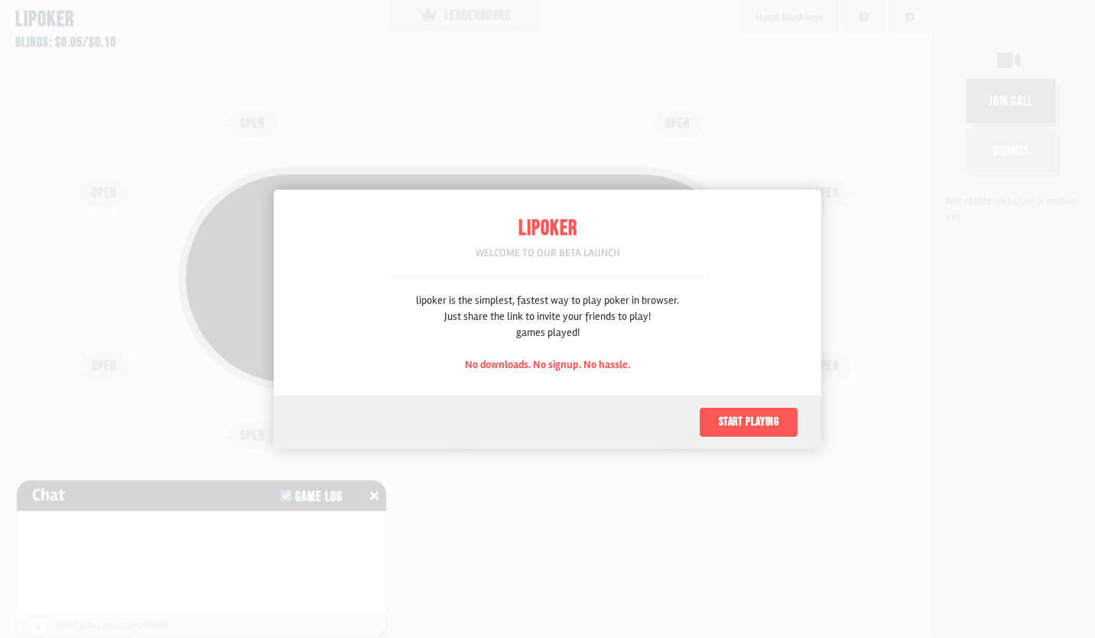
scroll to position [76, 0]
click at [742, 366] on div "Lipoker Welcome to our beta launch lipoker is the simplest, fastest way to play…" at bounding box center [547, 319] width 547 height 259
click at [744, 424] on button "Start playing" at bounding box center [748, 422] width 99 height 31
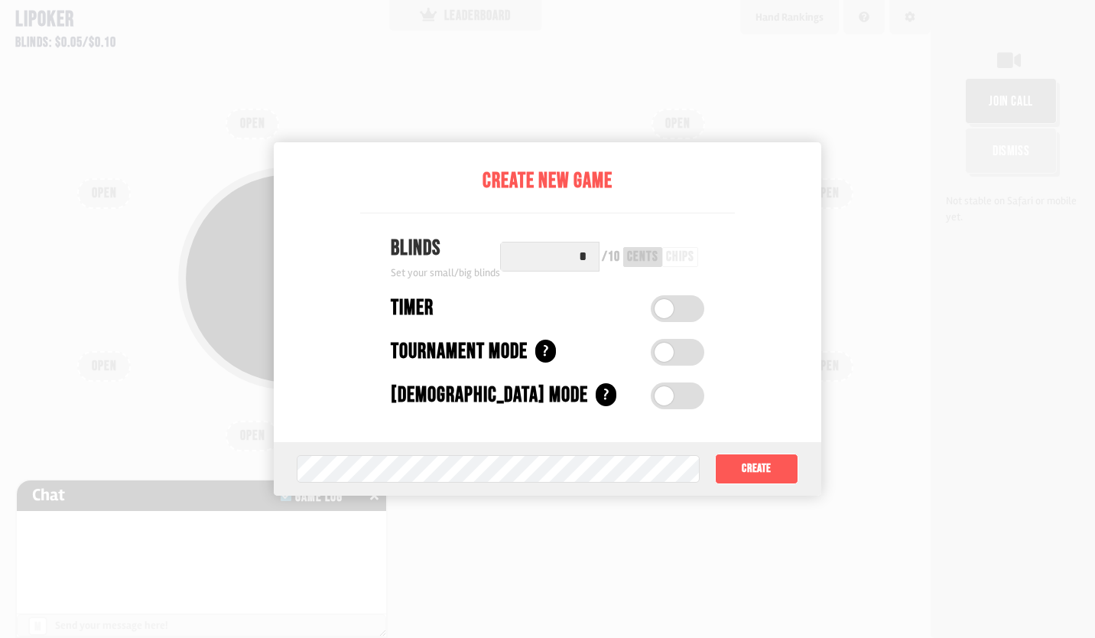
click at [585, 255] on input "*" at bounding box center [549, 257] width 99 height 30
type input "*"
type input "**"
click at [742, 469] on button "Create" at bounding box center [756, 468] width 83 height 31
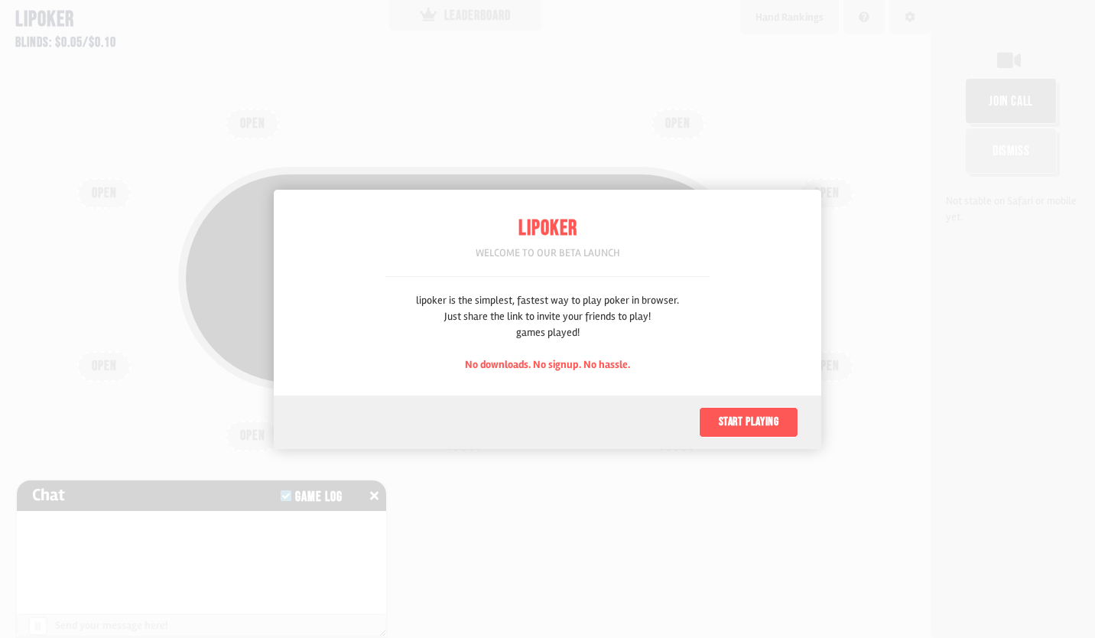
scroll to position [76, 0]
click at [726, 417] on button "Start playing" at bounding box center [748, 422] width 99 height 31
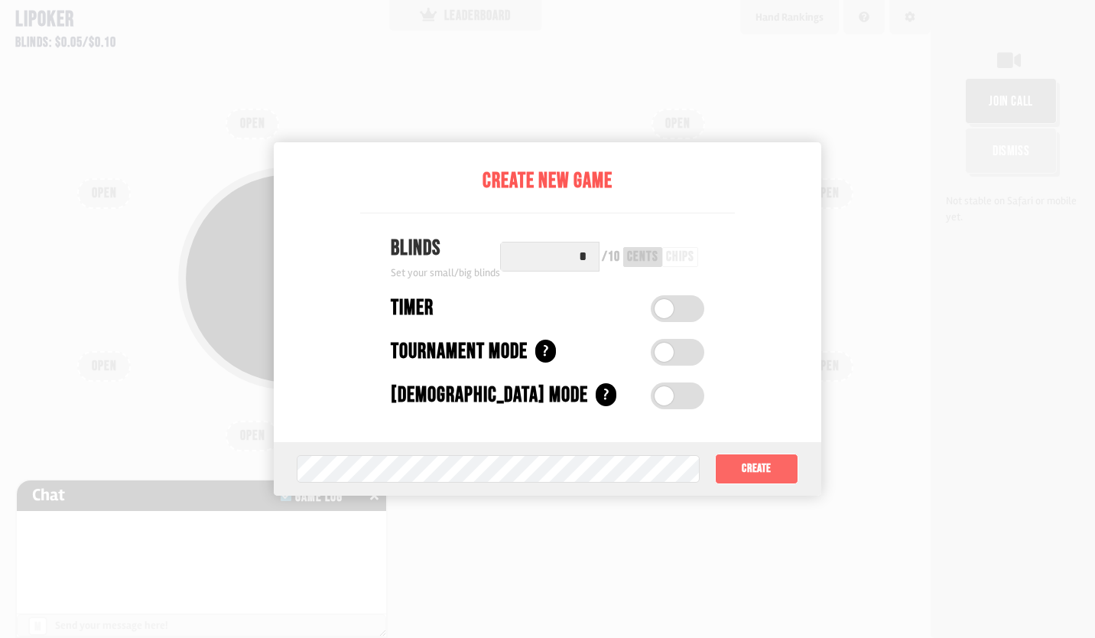
click at [742, 464] on button "Create" at bounding box center [756, 468] width 83 height 31
